Goal: Find specific page/section: Find specific page/section

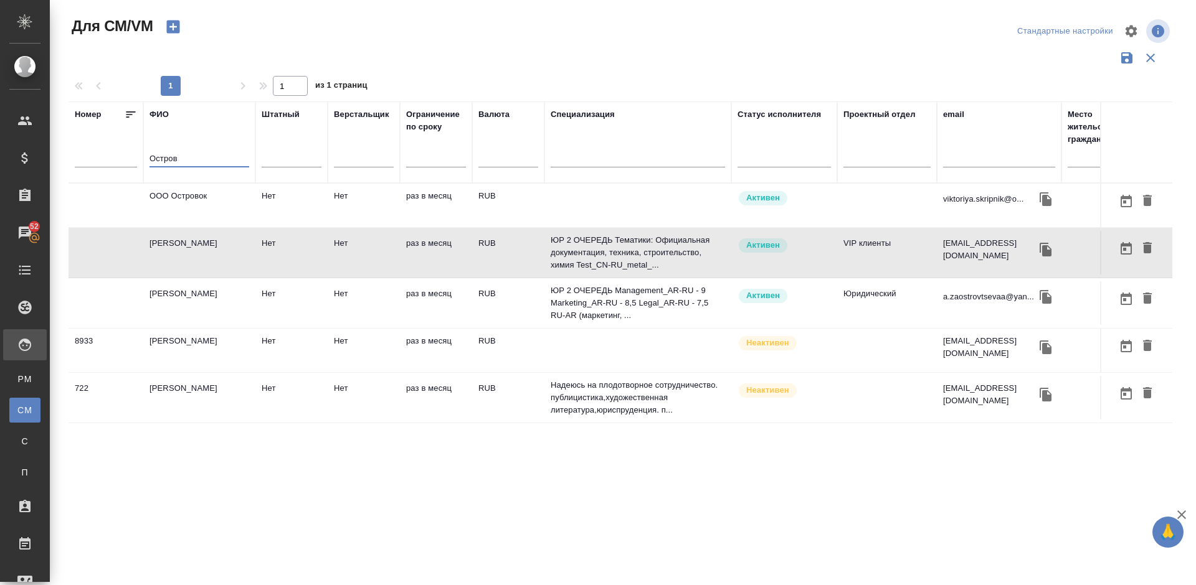
drag, startPoint x: 187, startPoint y: 156, endPoint x: 126, endPoint y: 160, distance: 61.1
click at [126, 160] on tr "Номер ФИО Остров Штатный Верстальщик Ограничение по сроку Валюта Специализация …" at bounding box center [734, 143] width 1330 height 82
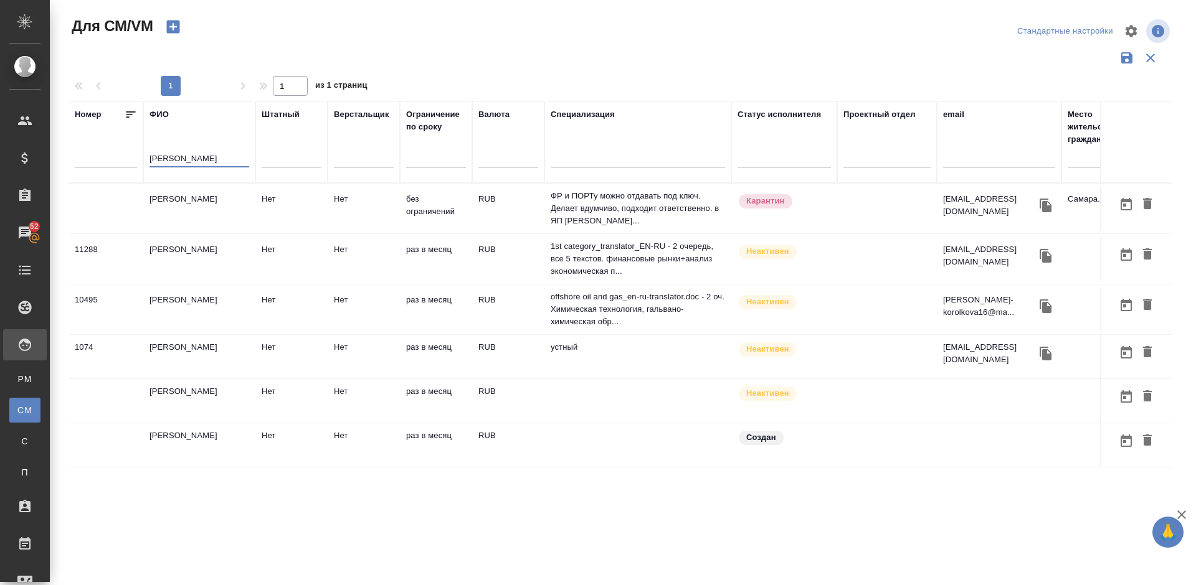
type input "Королько"
click at [191, 209] on td "[PERSON_NAME] [PERSON_NAME]" at bounding box center [199, 209] width 112 height 44
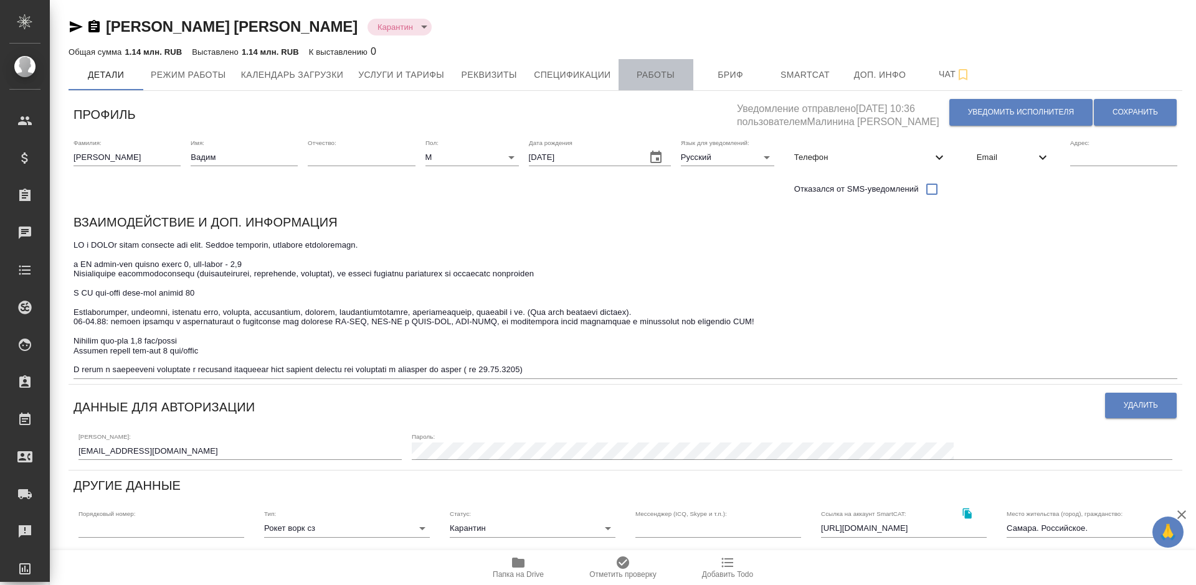
click at [640, 74] on span "Работы" at bounding box center [656, 75] width 60 height 16
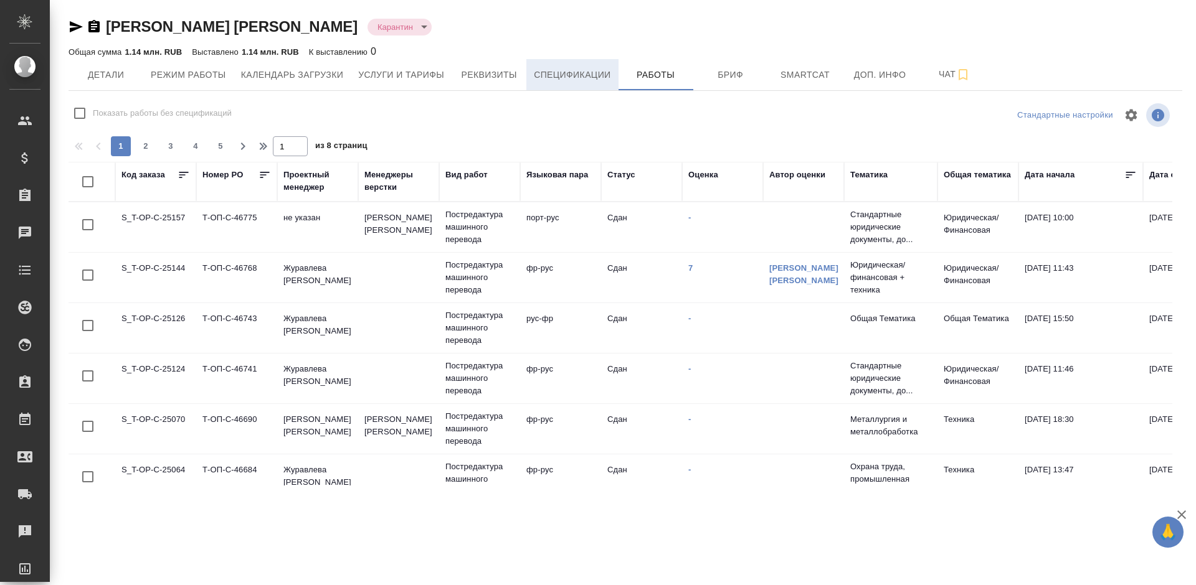
checkbox input "false"
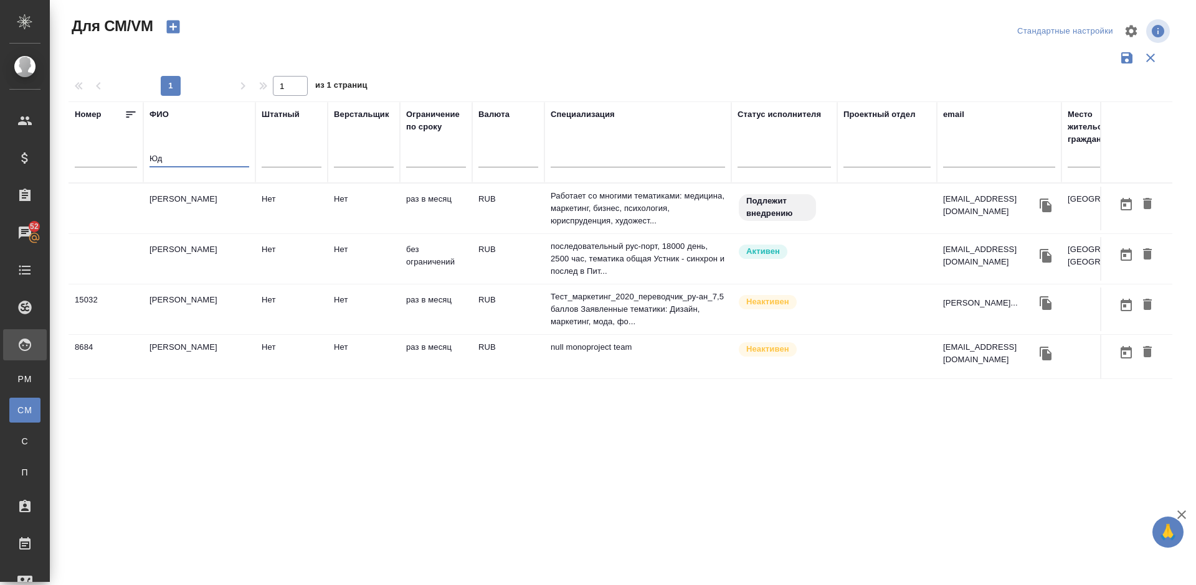
type input "[PERSON_NAME]"
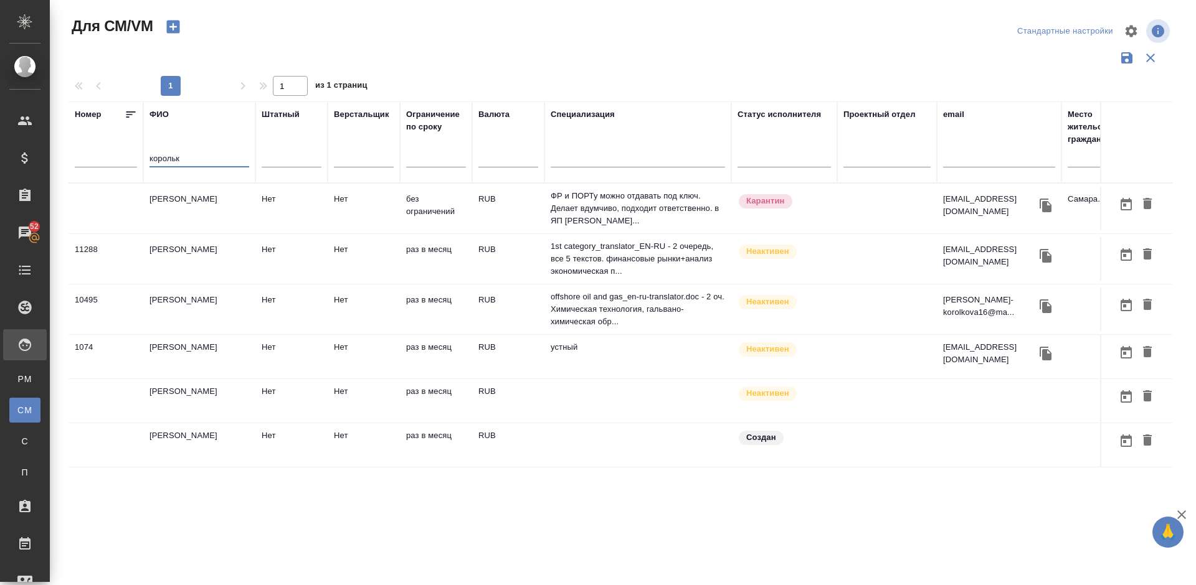
type input "корольк"
click at [199, 208] on td "[PERSON_NAME] [PERSON_NAME]" at bounding box center [199, 209] width 112 height 44
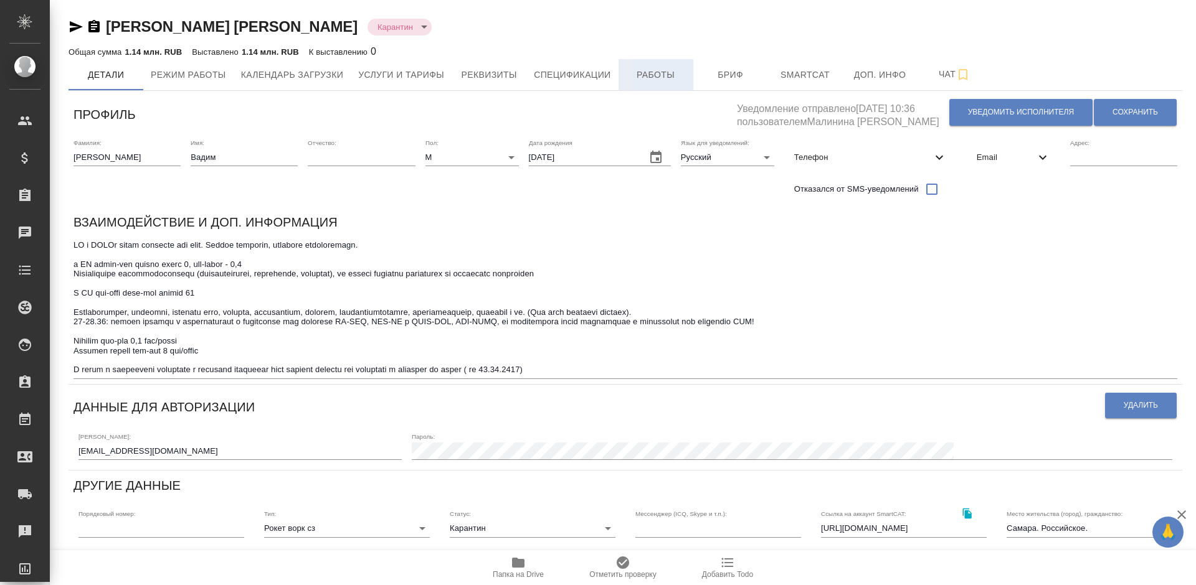
click at [664, 77] on span "Работы" at bounding box center [656, 75] width 60 height 16
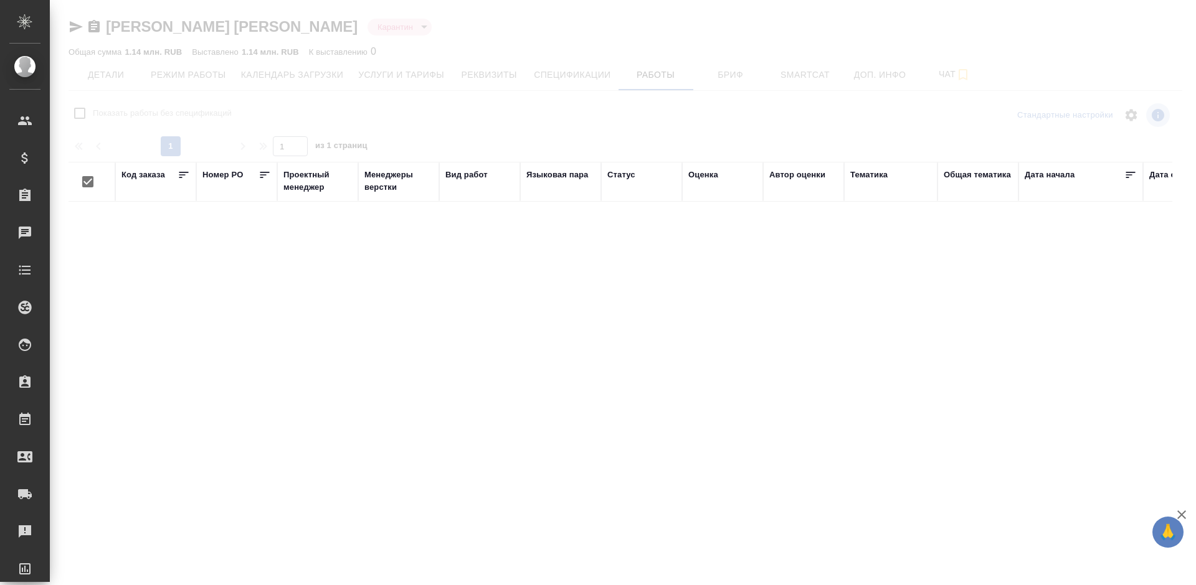
checkbox input "false"
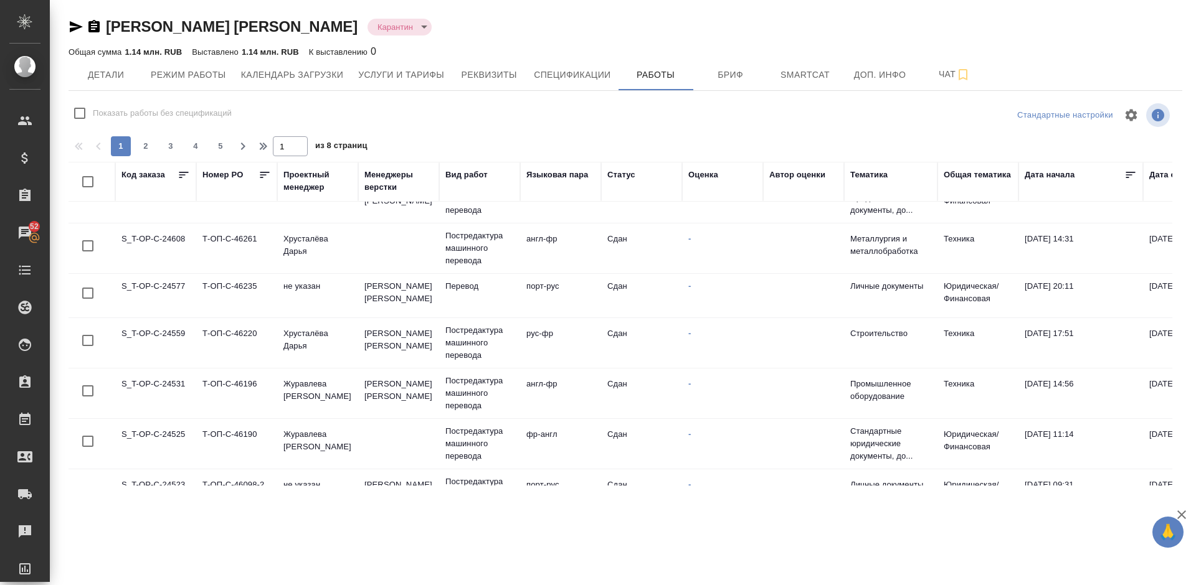
scroll to position [943, 0]
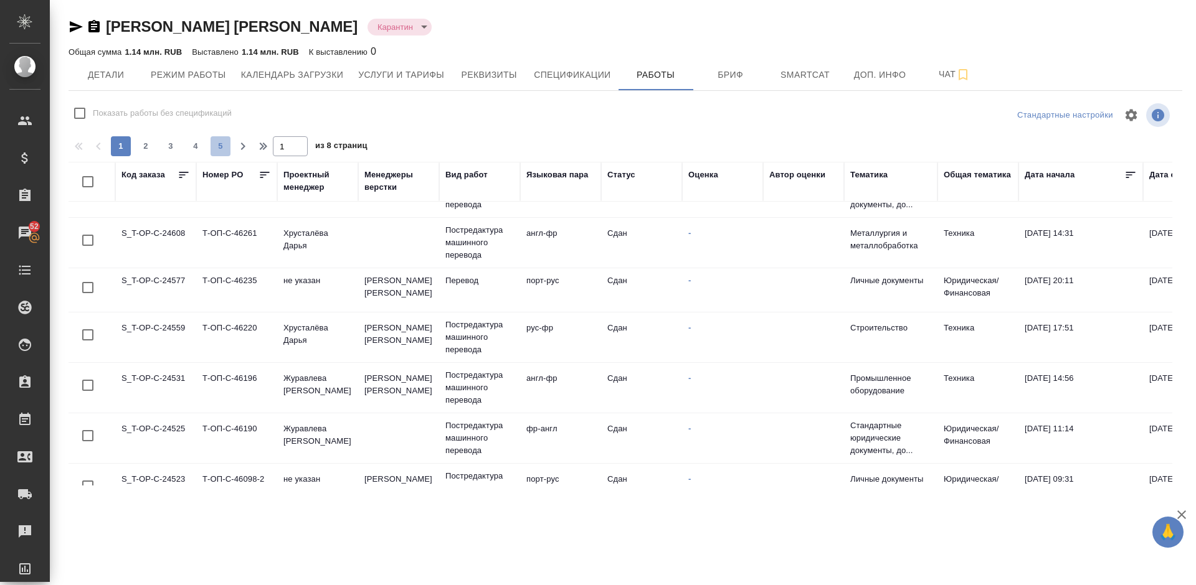
click at [225, 146] on span "5" at bounding box center [220, 146] width 20 height 12
type input "5"
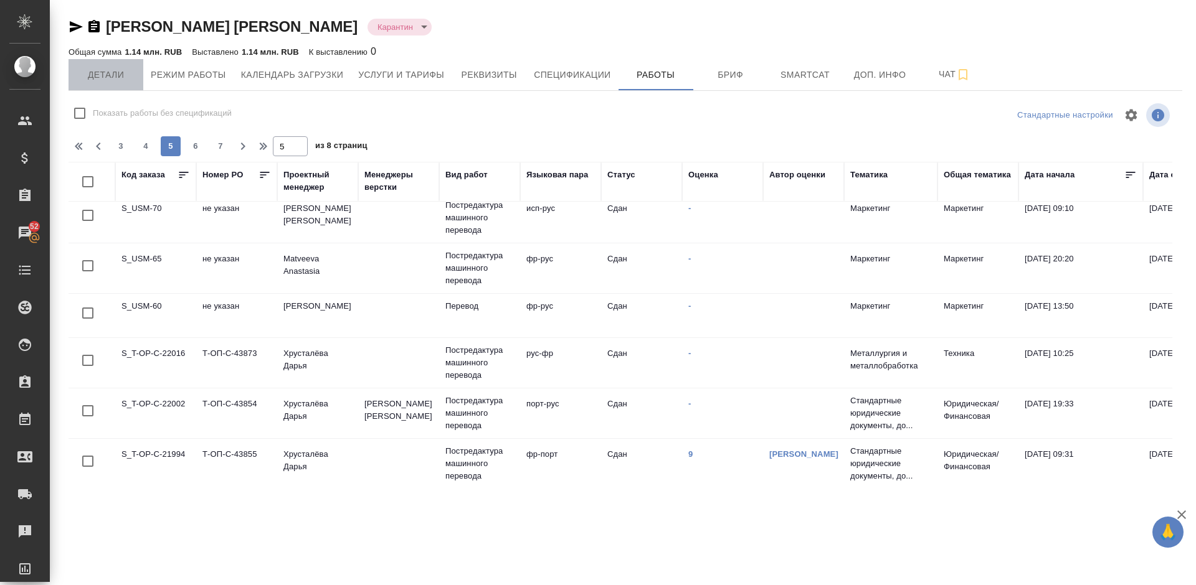
click at [112, 77] on span "Детали" at bounding box center [106, 75] width 60 height 16
